Goal: Transaction & Acquisition: Download file/media

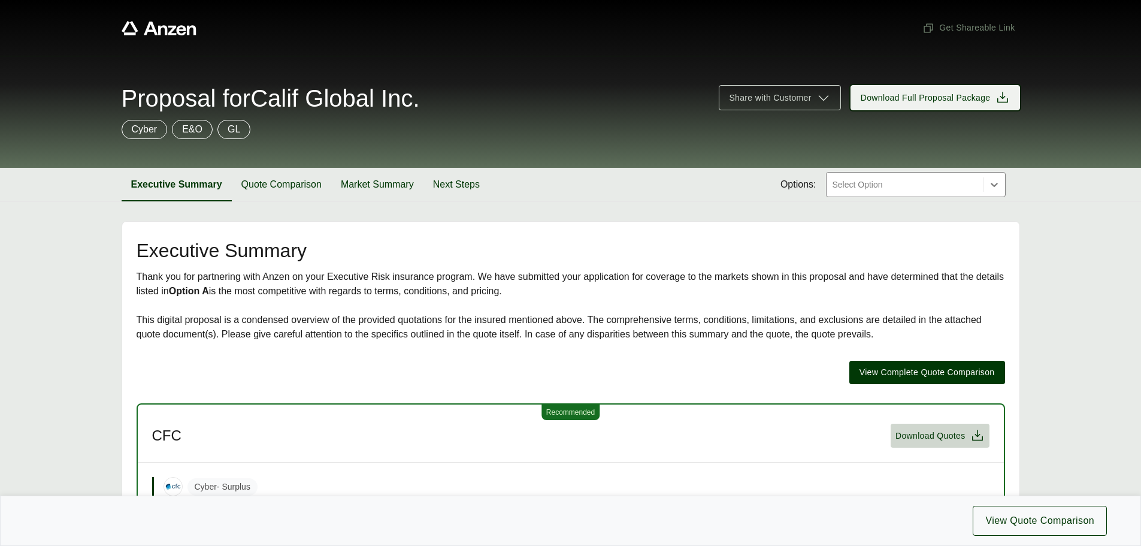
click at [931, 101] on span "Download Full Proposal Package" at bounding box center [926, 98] width 130 height 13
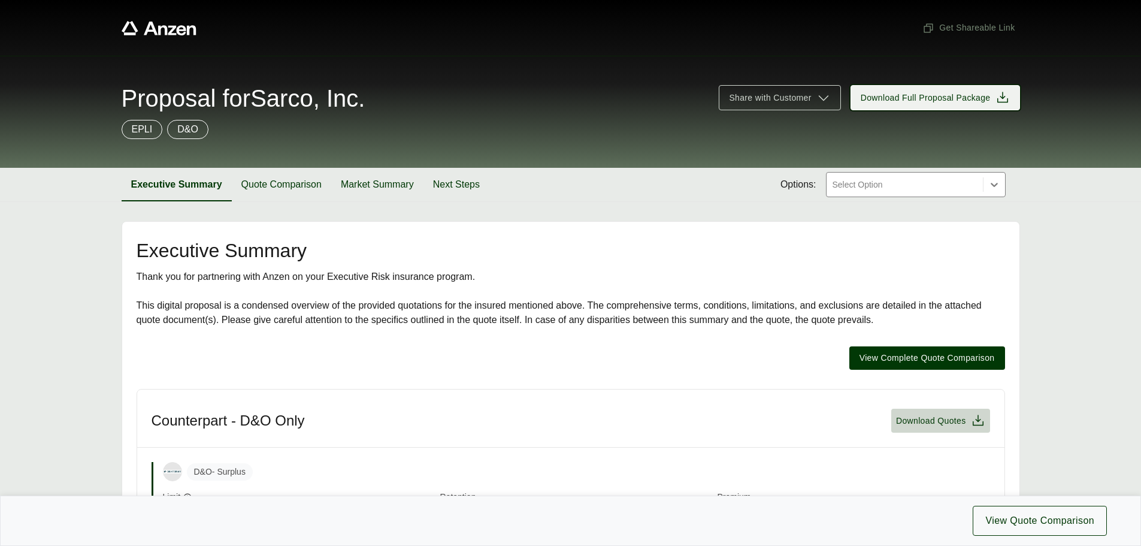
click at [889, 100] on span "Download Full Proposal Package" at bounding box center [926, 98] width 130 height 13
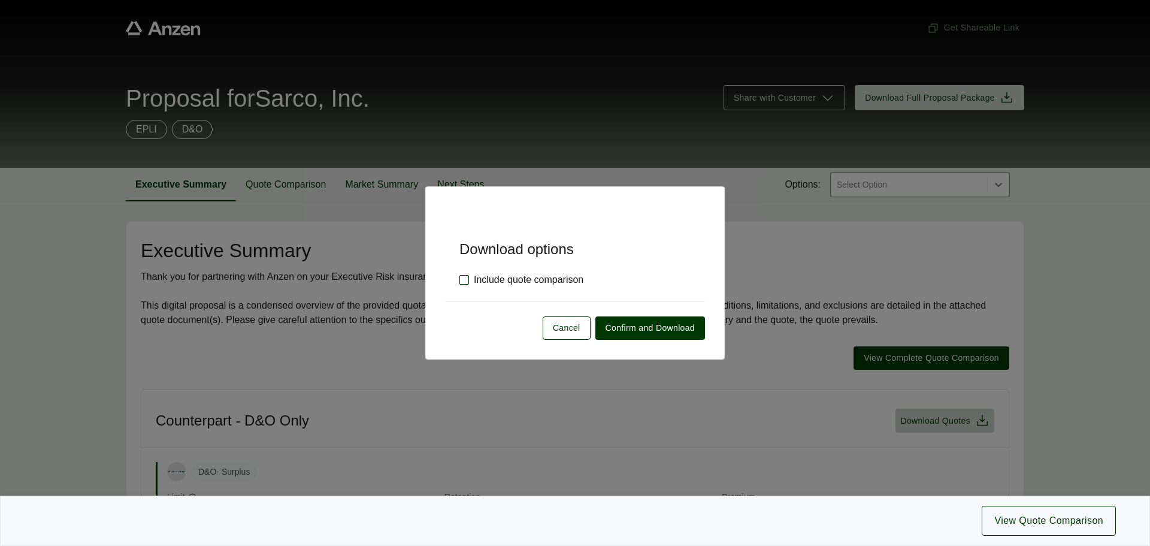
click at [538, 283] on label "Include quote comparison" at bounding box center [521, 280] width 124 height 14
click at [618, 329] on span "Confirm and Download" at bounding box center [650, 328] width 89 height 13
